Goal: Task Accomplishment & Management: Complete application form

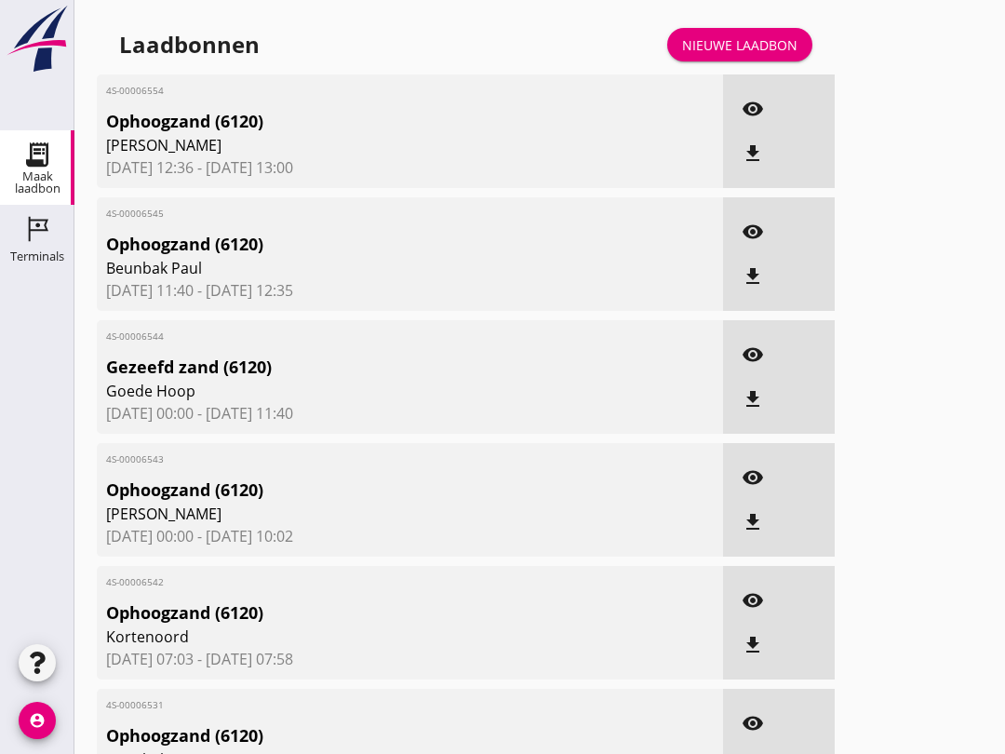
click at [50, 236] on icon "Terminals" at bounding box center [37, 229] width 30 height 30
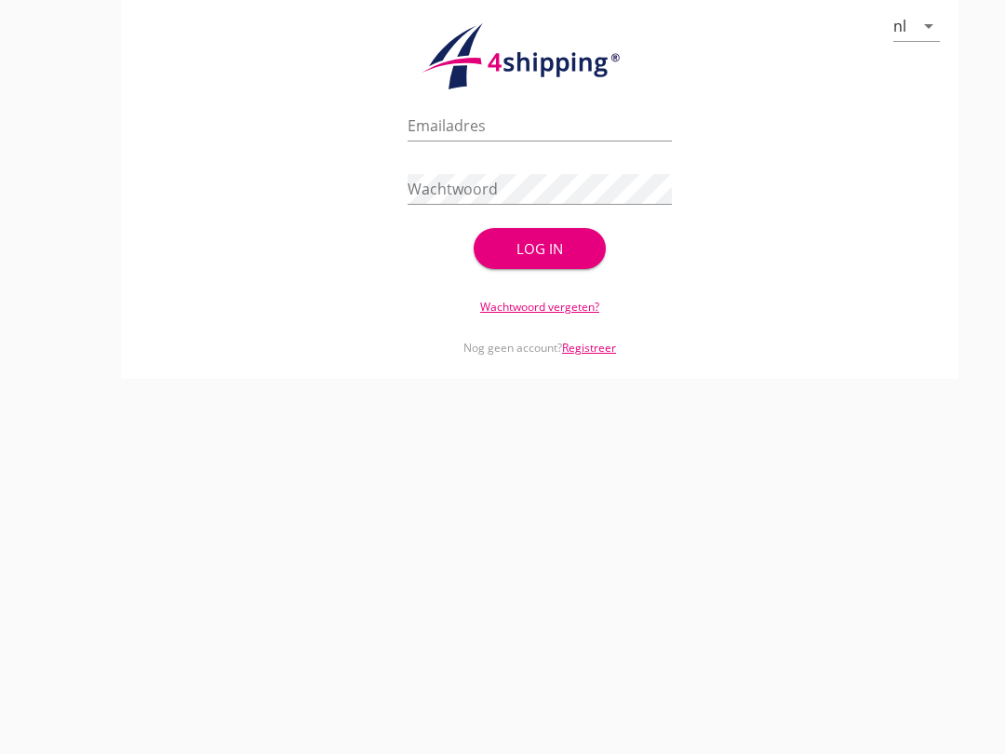
click at [465, 141] on input "Emailadres" at bounding box center [540, 126] width 264 height 30
type input "[EMAIL_ADDRESS][DOMAIN_NAME]"
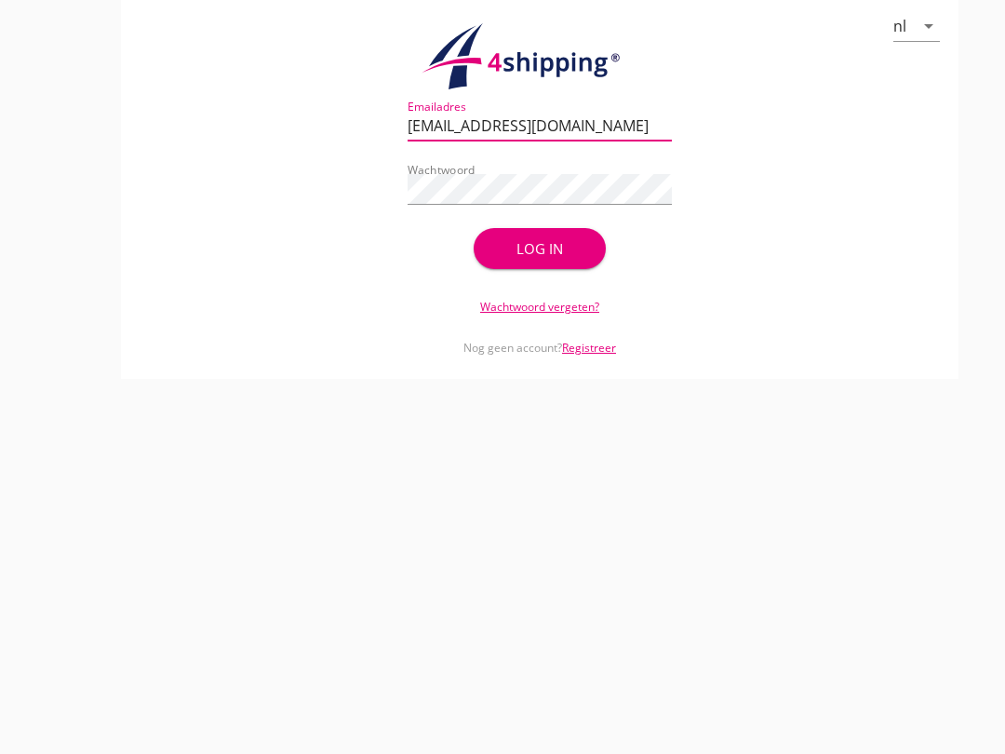
click at [549, 260] on div "Log in" at bounding box center [540, 248] width 73 height 21
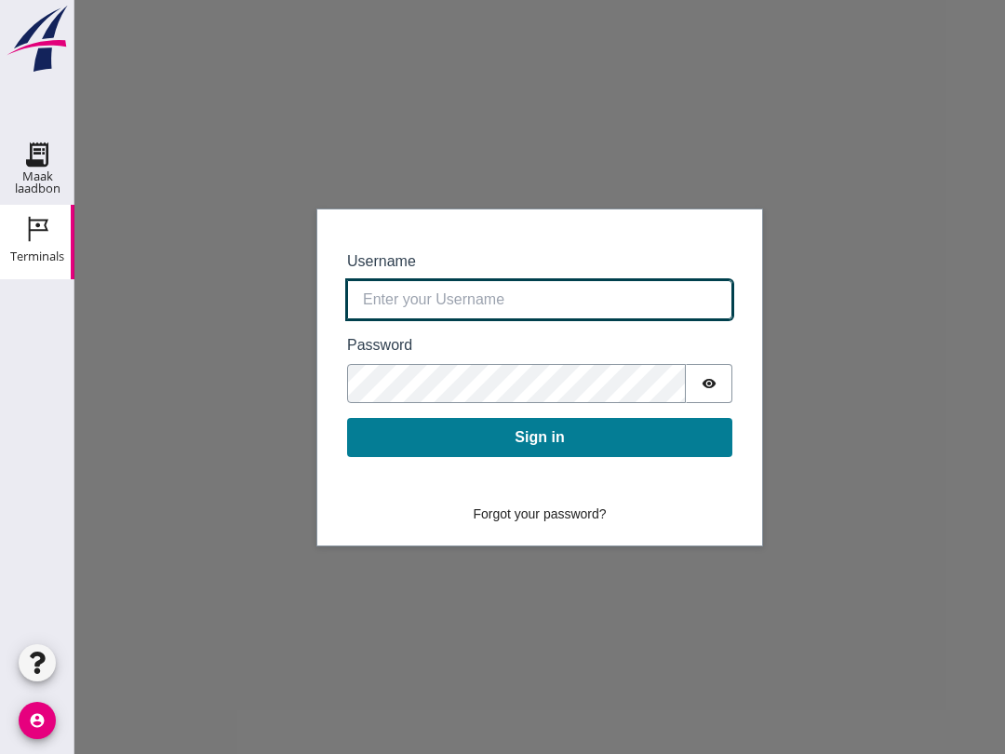
click at [547, 296] on input "Username" at bounding box center [539, 299] width 385 height 39
type input "[EMAIL_ADDRESS][DOMAIN_NAME]"
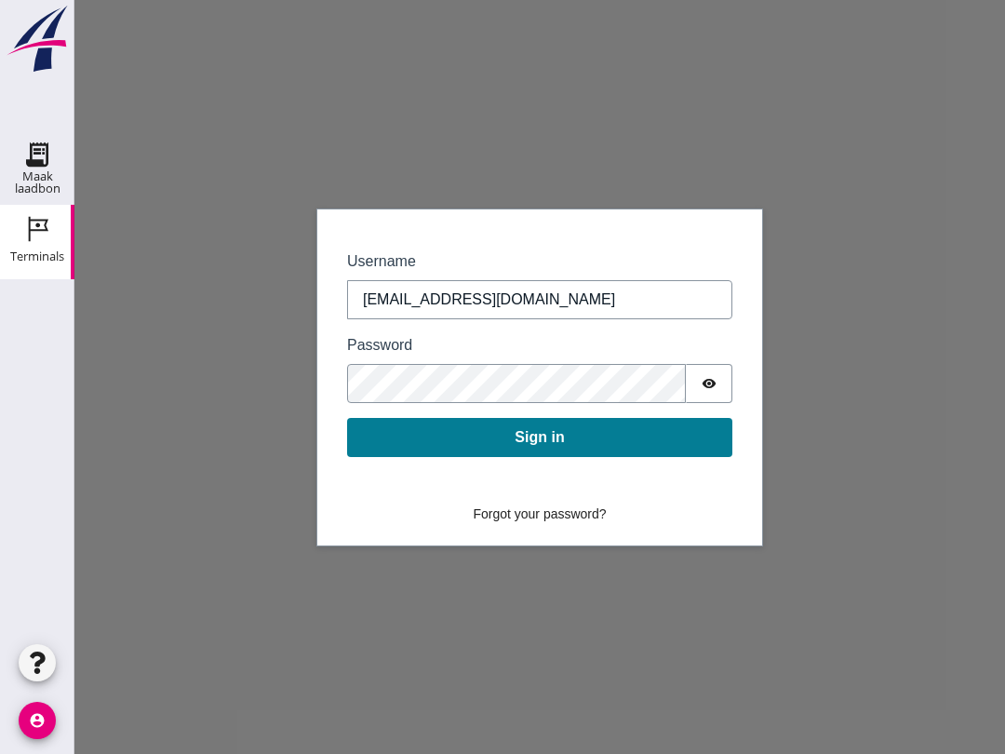
click at [539, 421] on button "Sign in" at bounding box center [539, 437] width 385 height 39
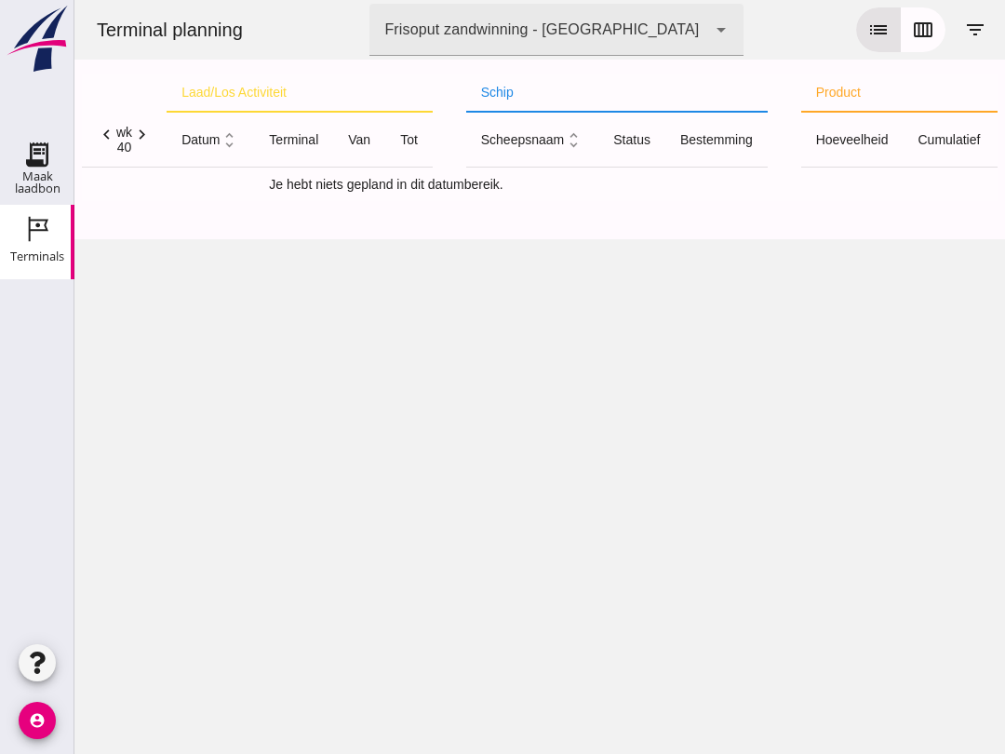
click at [930, 31] on icon "calendar_view_week" at bounding box center [923, 30] width 22 height 22
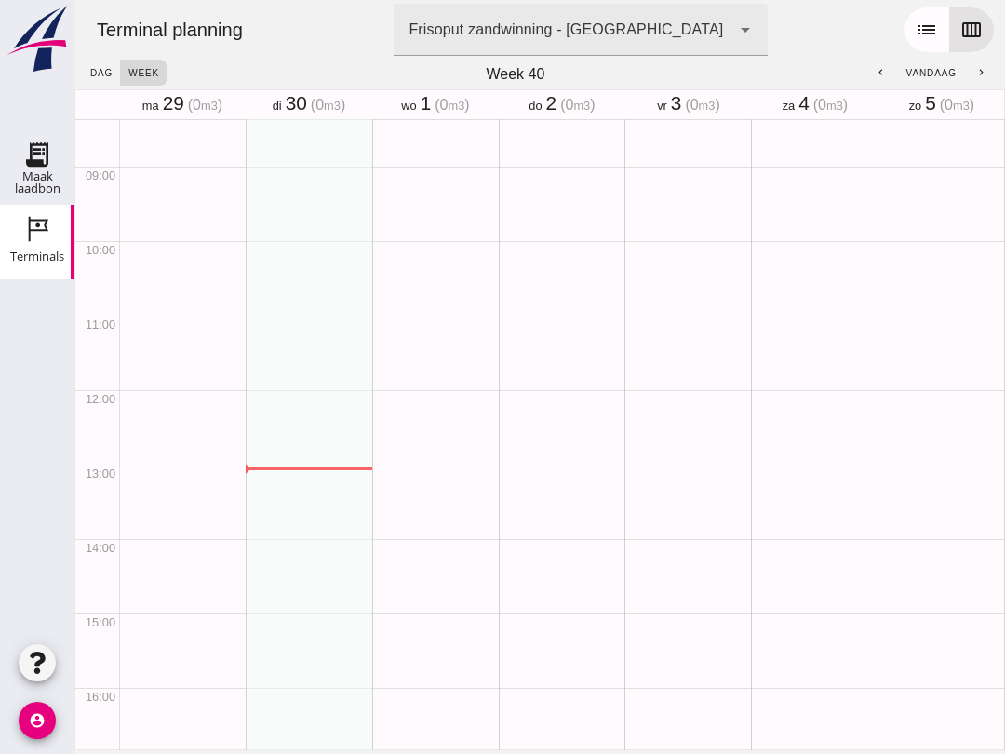
scroll to position [623, 0]
click at [86, 65] on button "dag" at bounding box center [101, 73] width 38 height 26
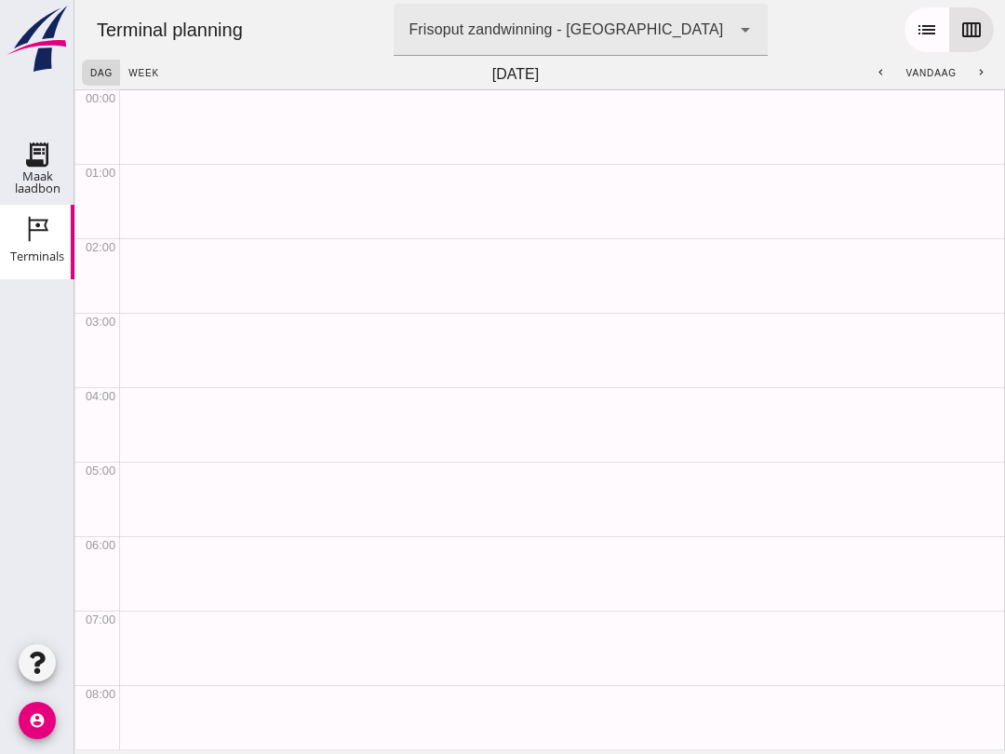
click at [145, 62] on button "week" at bounding box center [143, 73] width 47 height 26
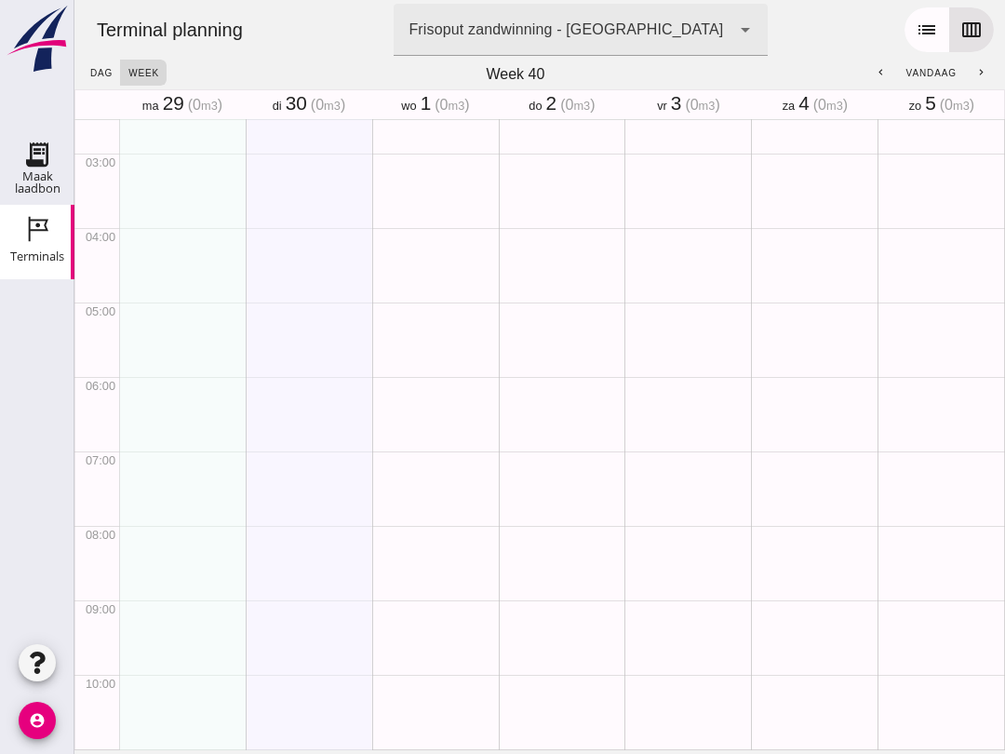
scroll to position [190, 0]
click at [34, 168] on icon "Maak laadbon" at bounding box center [37, 155] width 30 height 30
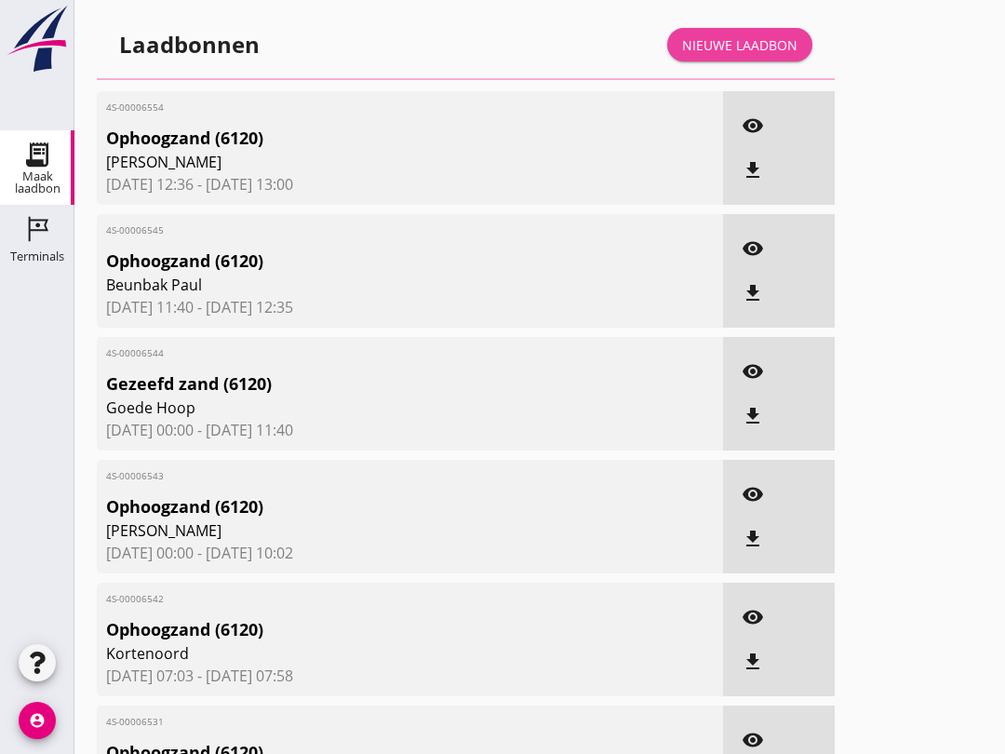
click at [760, 55] on div "Nieuwe laadbon" at bounding box center [739, 45] width 115 height 20
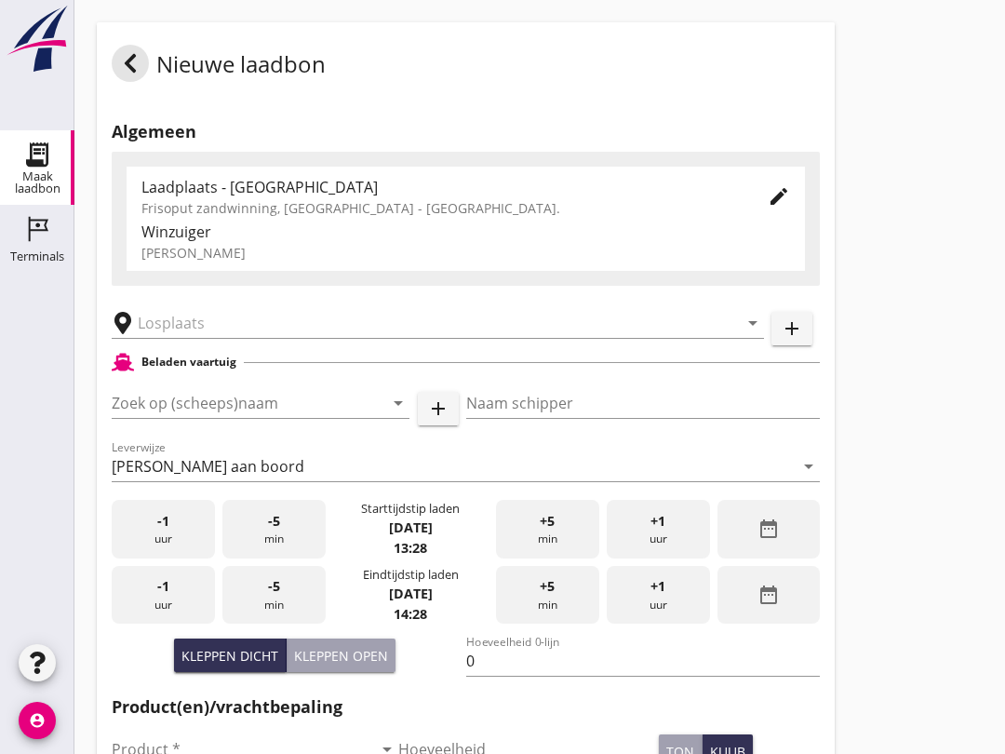
click at [293, 559] on div "-5 min" at bounding box center [273, 529] width 103 height 59
click at [248, 411] on input "Zoek op (scheeps)naam" at bounding box center [235, 403] width 246 height 30
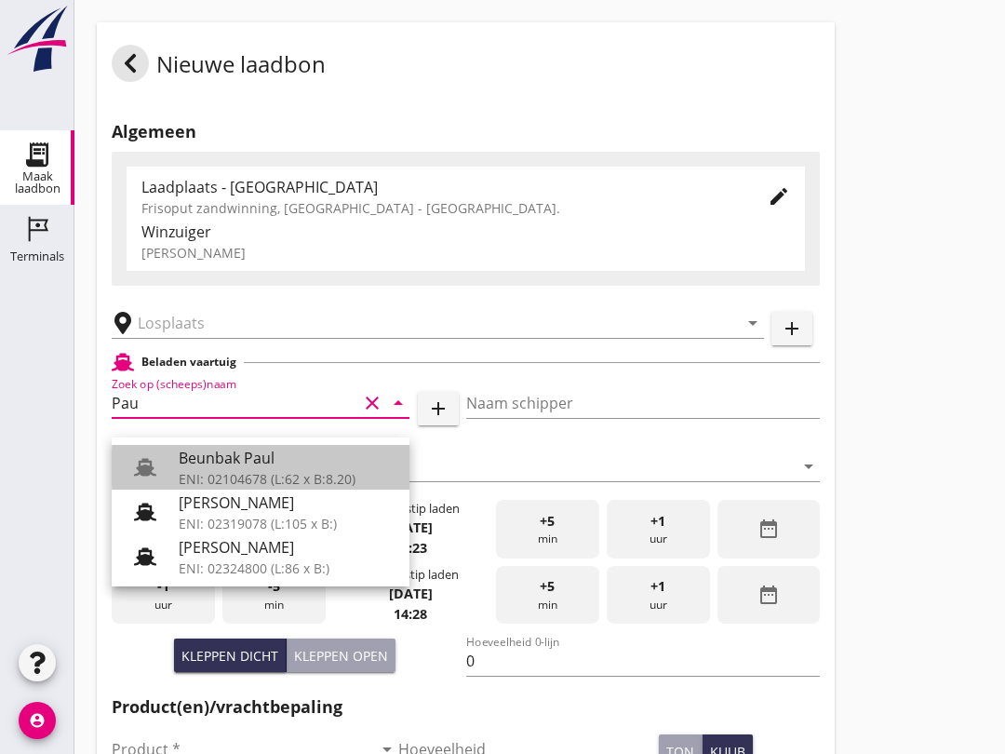
click at [277, 471] on div "ENI: 02104678 (L:62 x B:8.20)" at bounding box center [287, 479] width 216 height 20
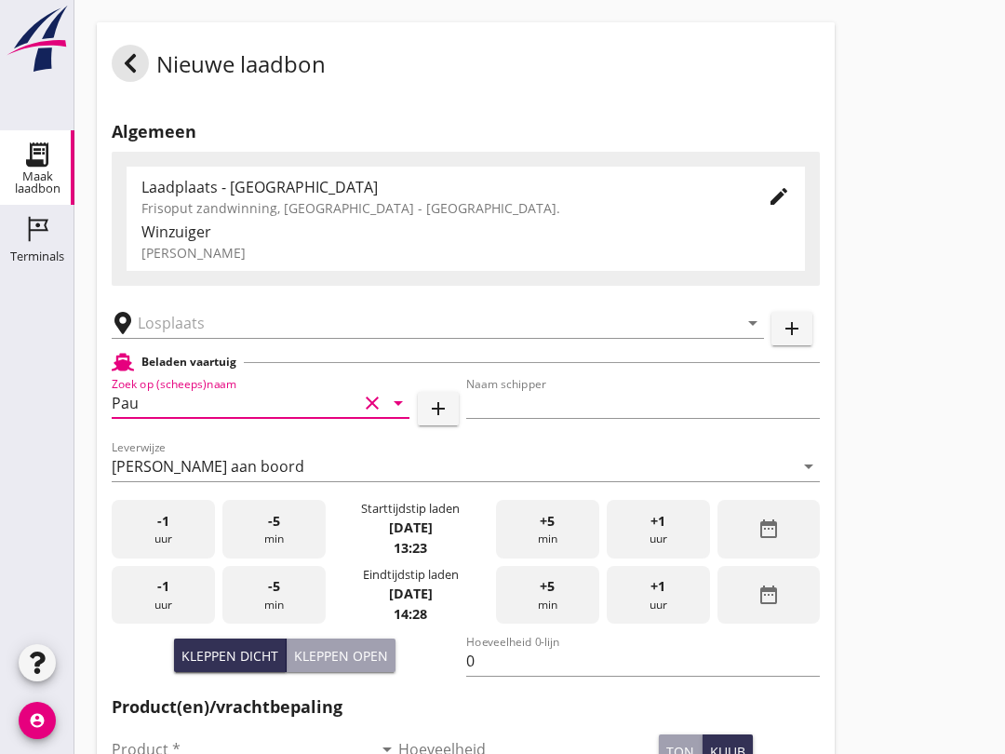
type input "Beunbak Paul"
type input "[PERSON_NAME]"
type input "576"
click at [182, 338] on input "text" at bounding box center [425, 323] width 574 height 30
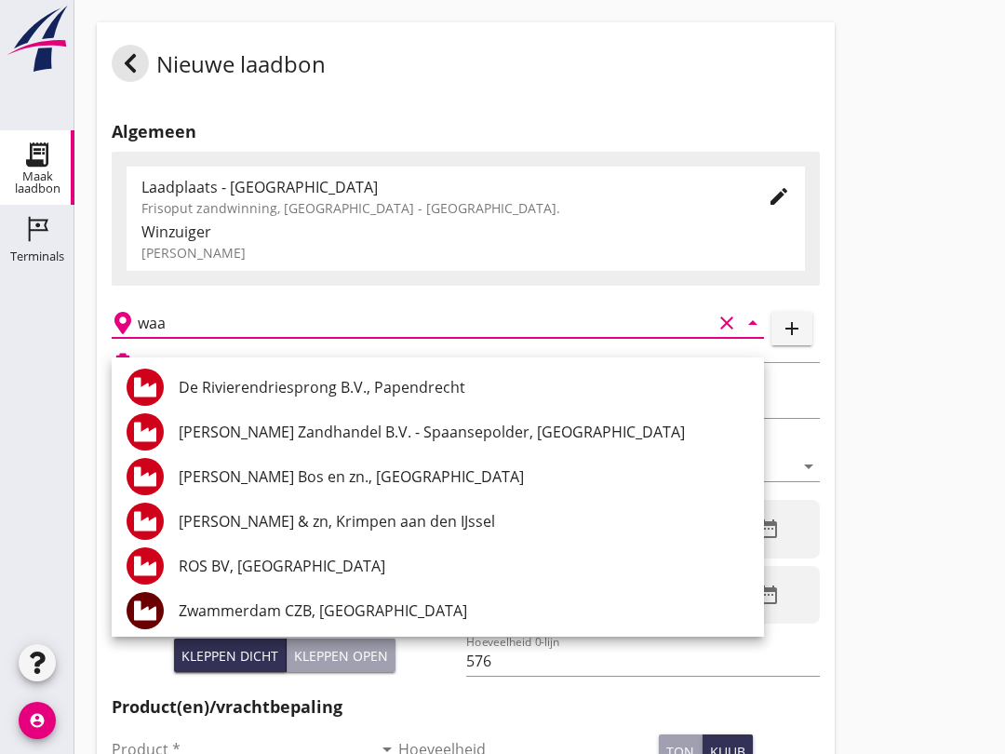
type input "waal"
